Goal: Task Accomplishment & Management: Use online tool/utility

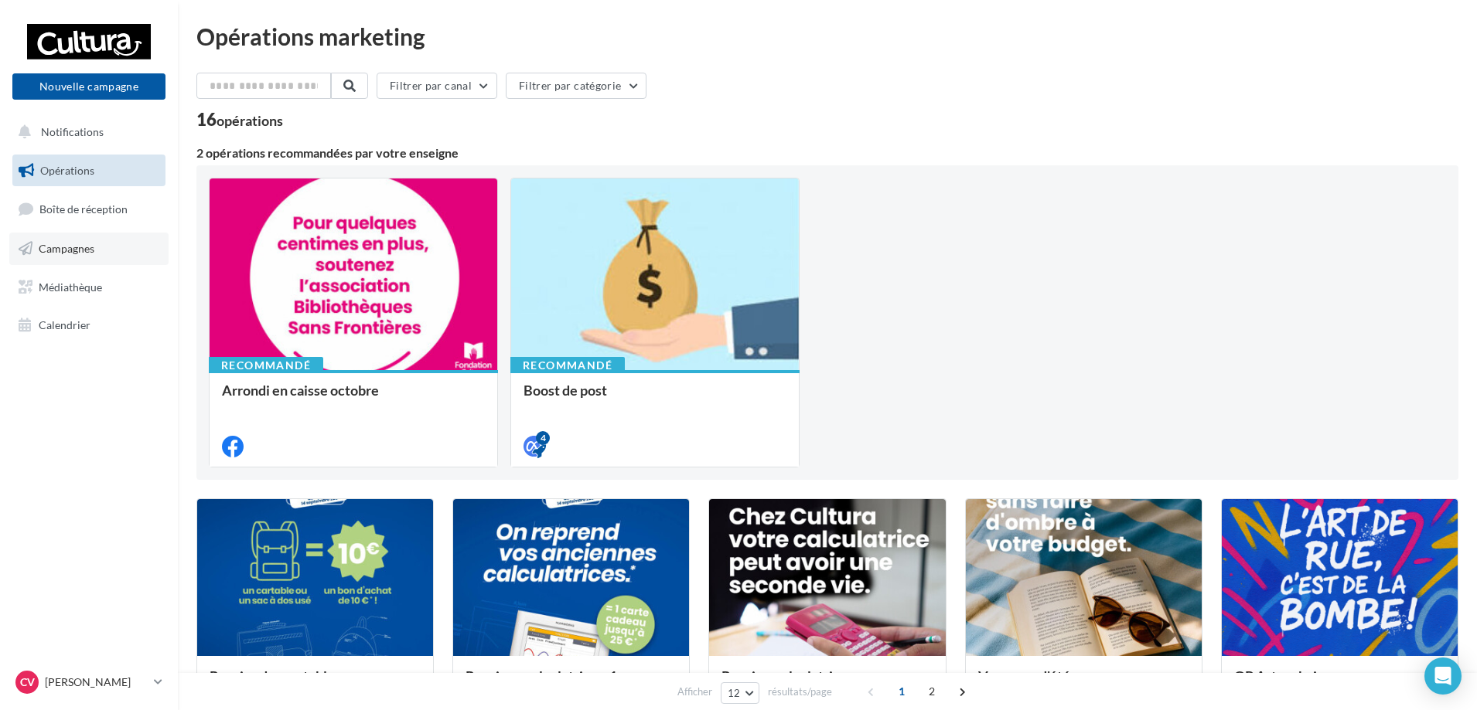
click at [80, 239] on link "Campagnes" at bounding box center [88, 249] width 159 height 32
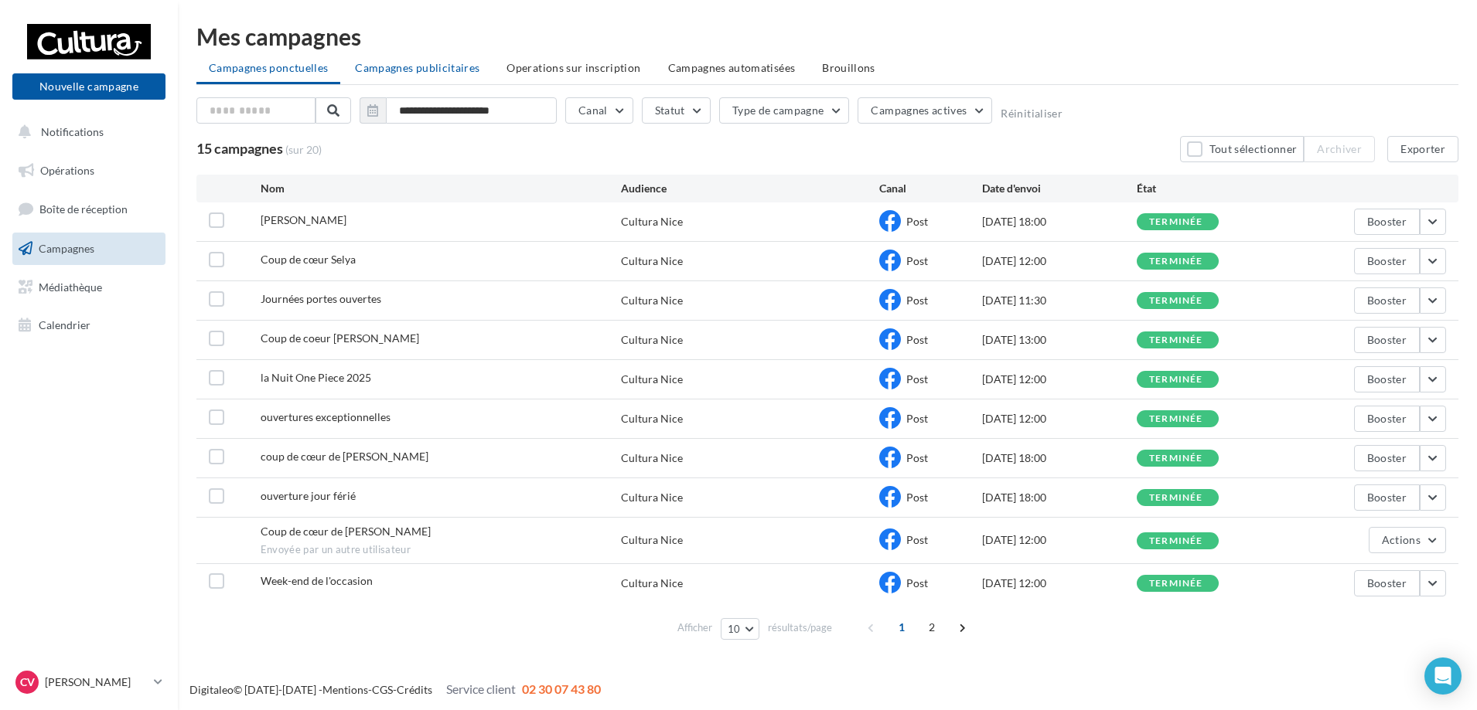
click at [427, 68] on span "Campagnes publicitaires" at bounding box center [417, 67] width 124 height 13
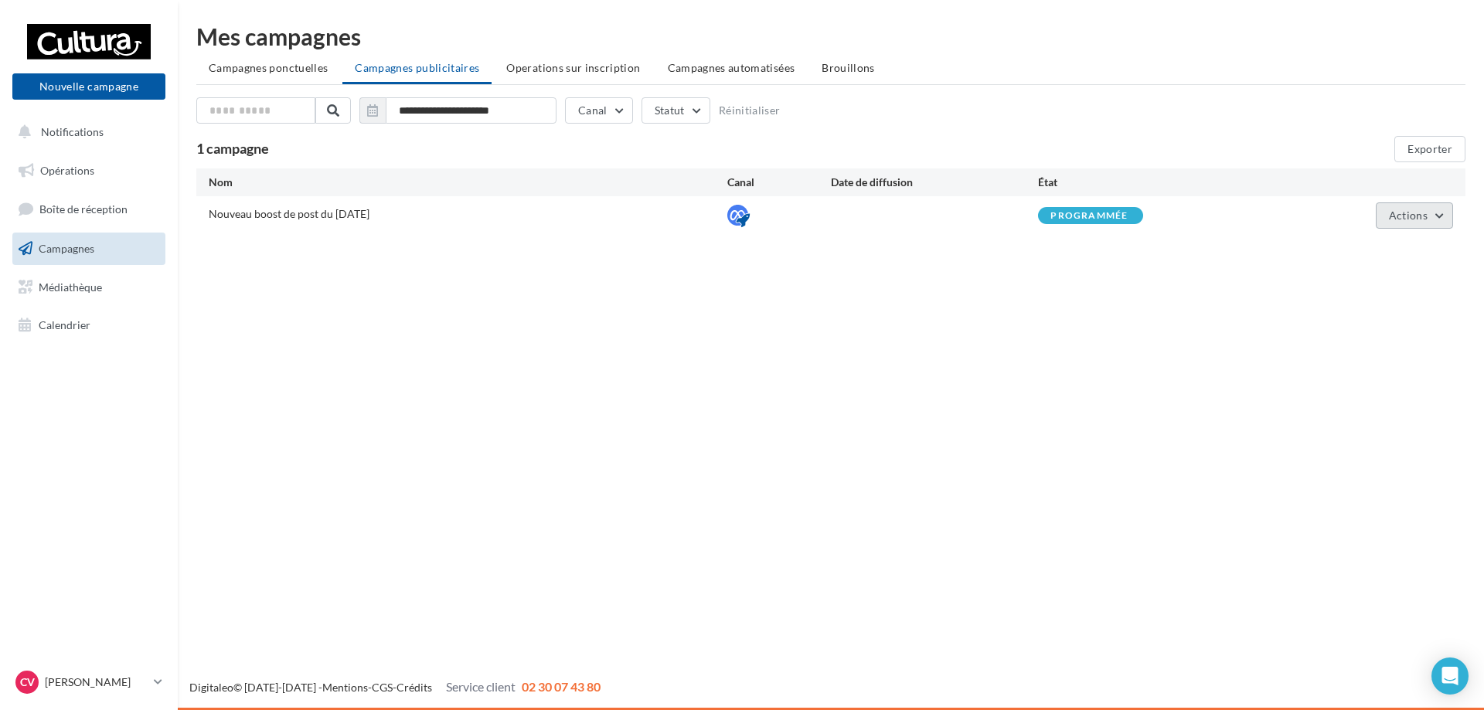
click at [1445, 219] on button "Actions" at bounding box center [1414, 216] width 77 height 26
click at [1391, 342] on button "Voir les prélèvements" at bounding box center [1376, 332] width 155 height 40
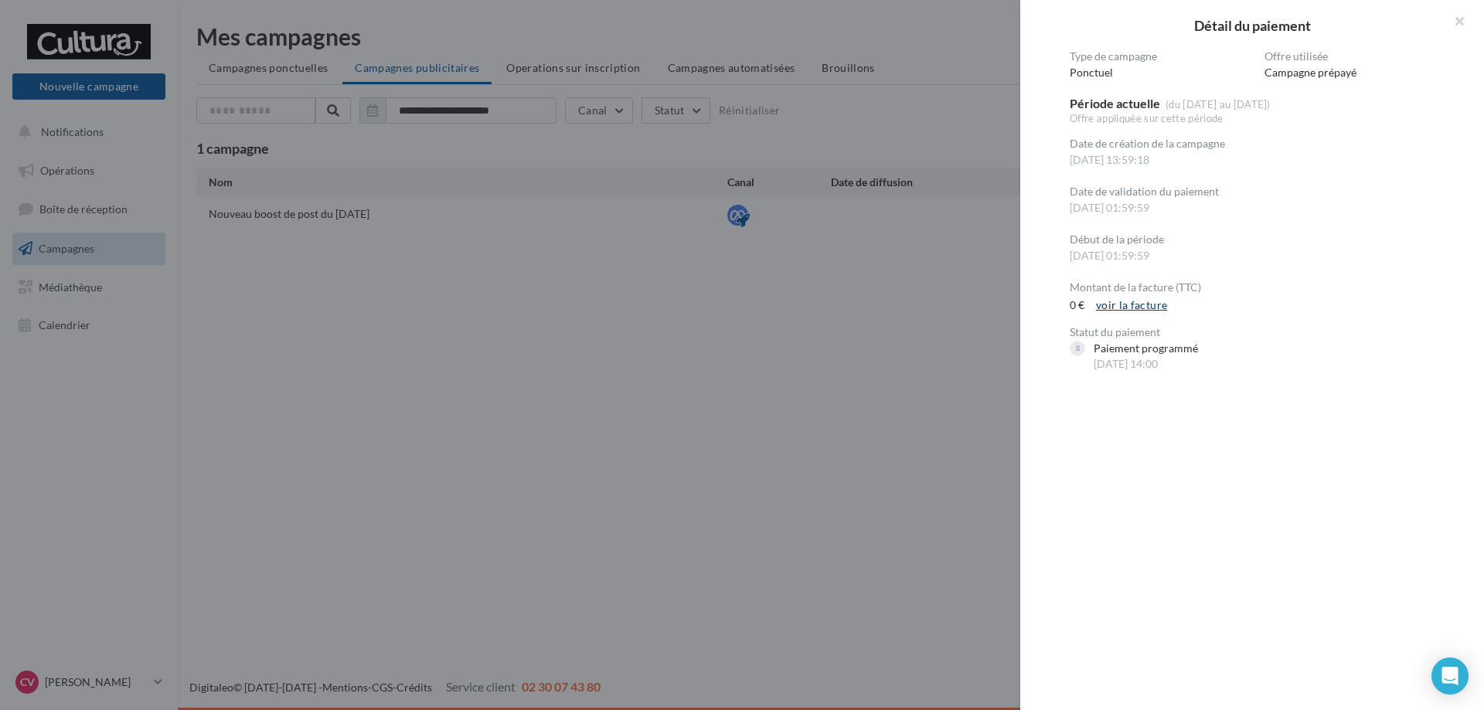
click at [1123, 308] on link "voir la facture" at bounding box center [1131, 305] width 83 height 19
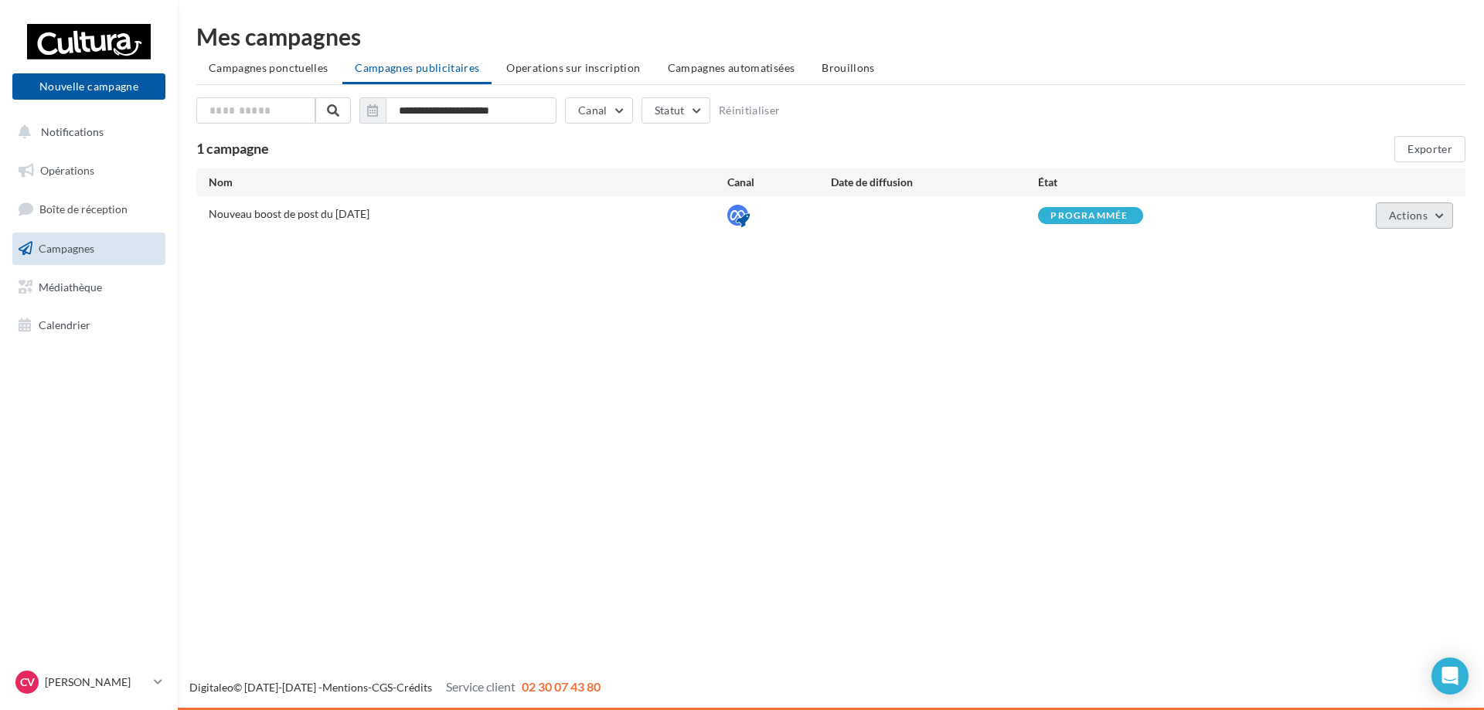
click at [1426, 213] on span "Actions" at bounding box center [1408, 215] width 39 height 13
click at [1381, 294] on button "Voir les résultats" at bounding box center [1376, 292] width 155 height 40
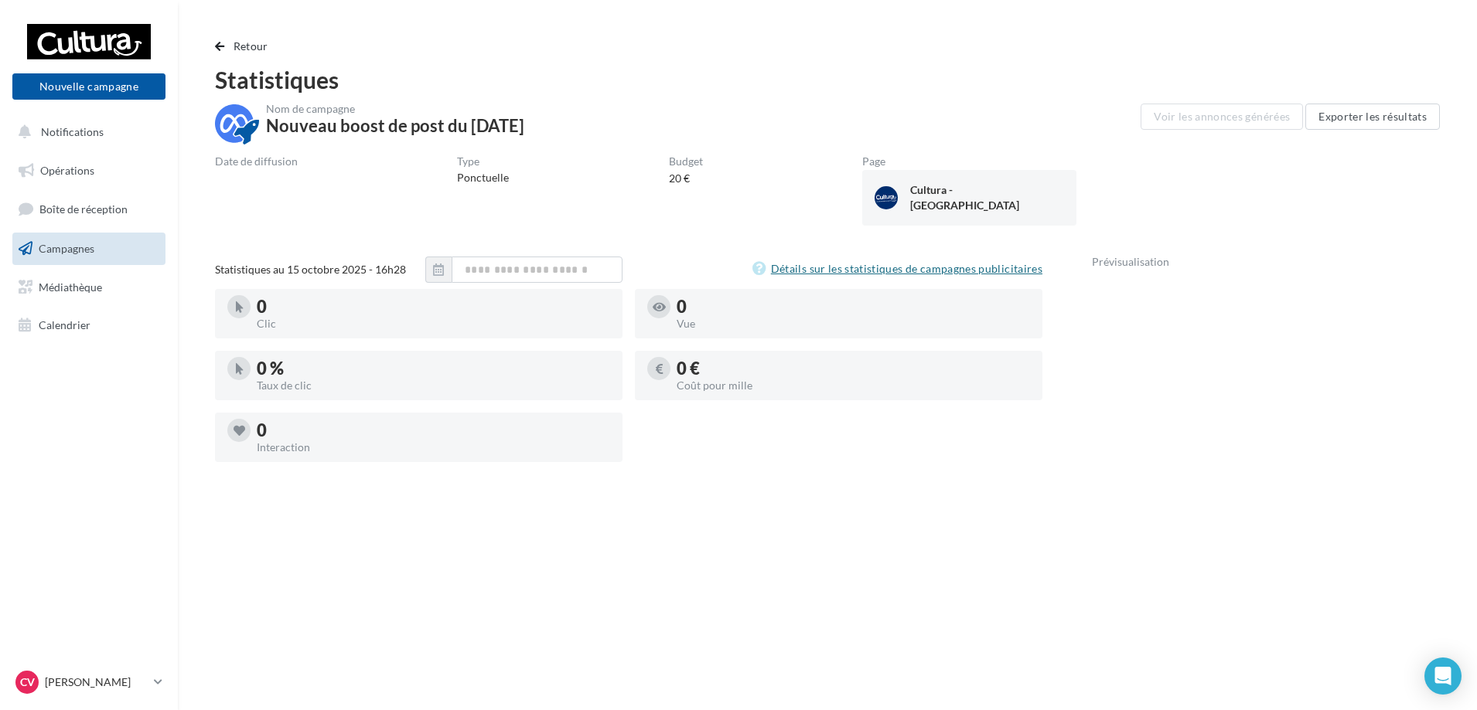
click at [812, 278] on link "Détails sur les statistiques de campagnes publicitaires" at bounding box center [897, 269] width 290 height 19
click at [223, 53] on button "Retour" at bounding box center [245, 46] width 60 height 19
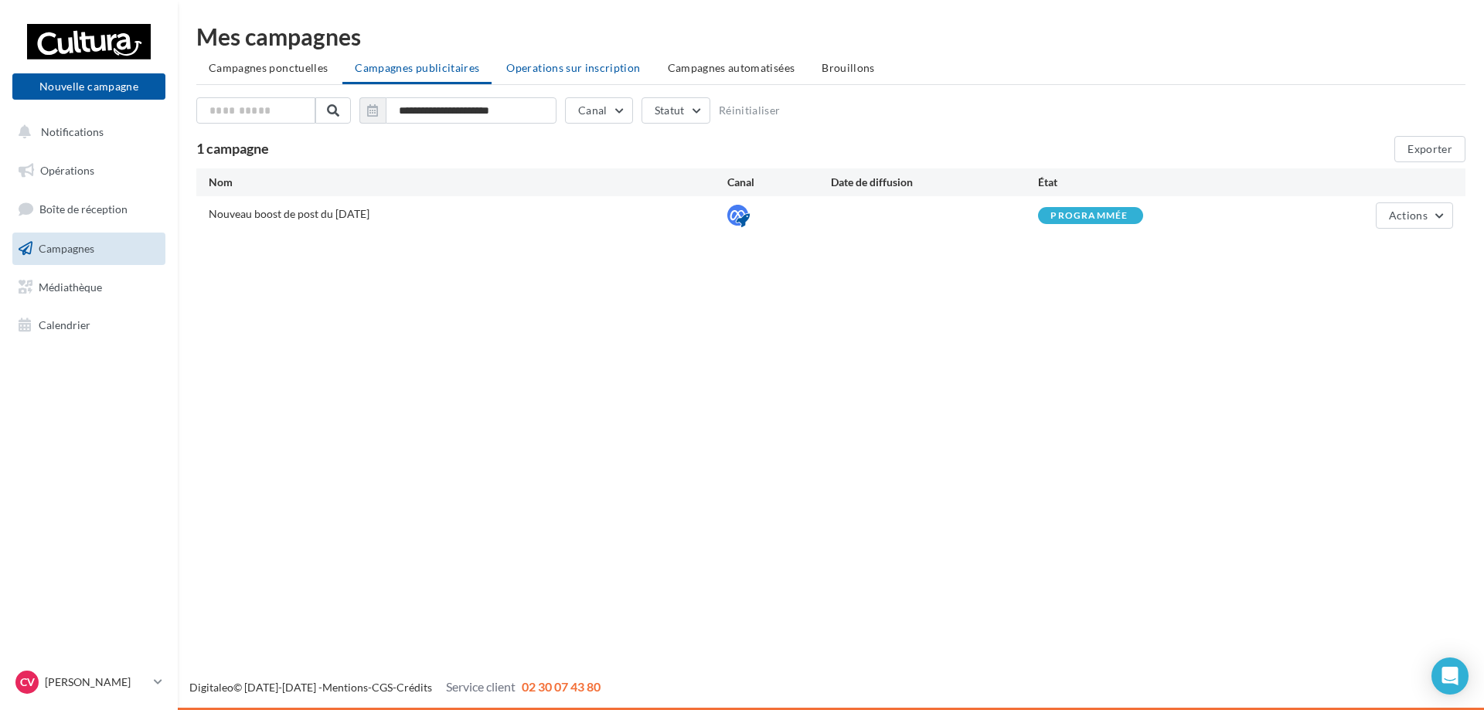
click at [589, 65] on span "Operations sur inscription" at bounding box center [573, 67] width 134 height 13
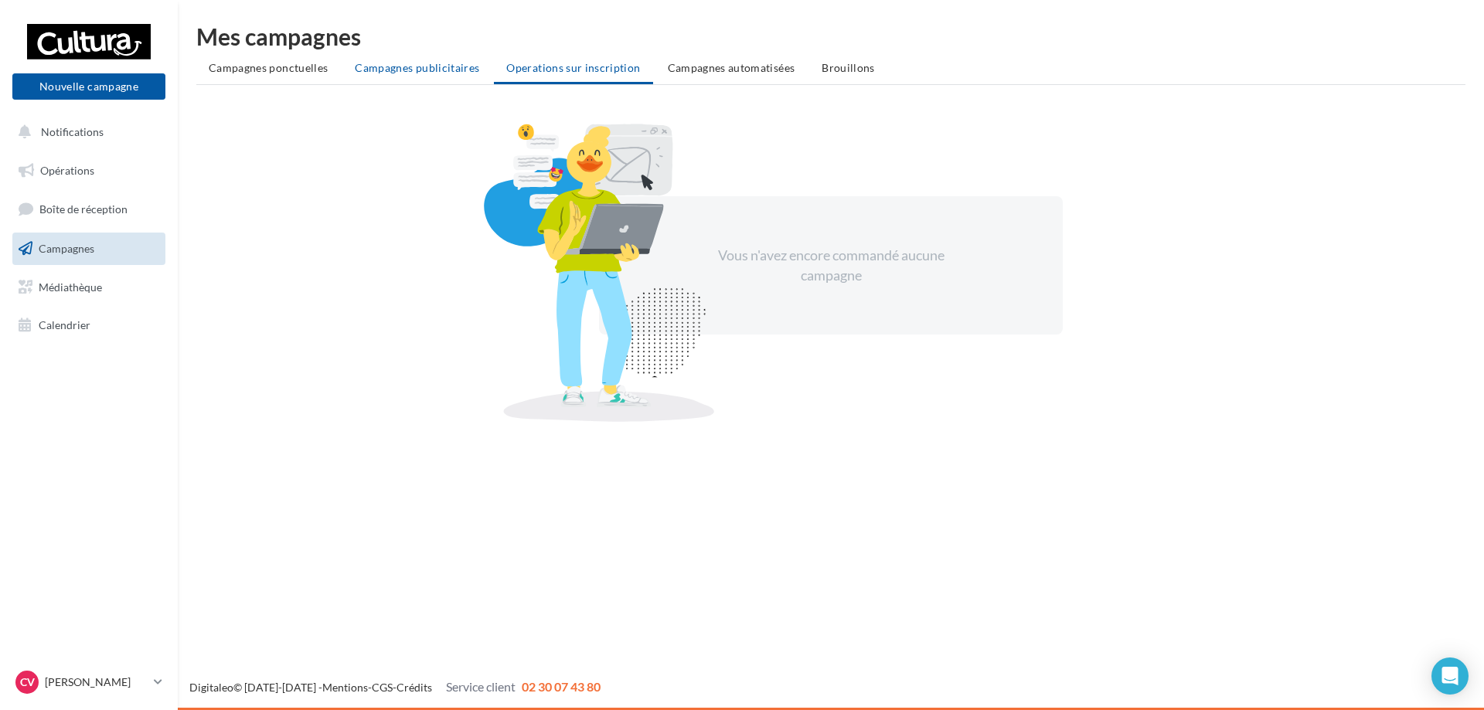
click at [415, 72] on span "Campagnes publicitaires" at bounding box center [417, 67] width 124 height 13
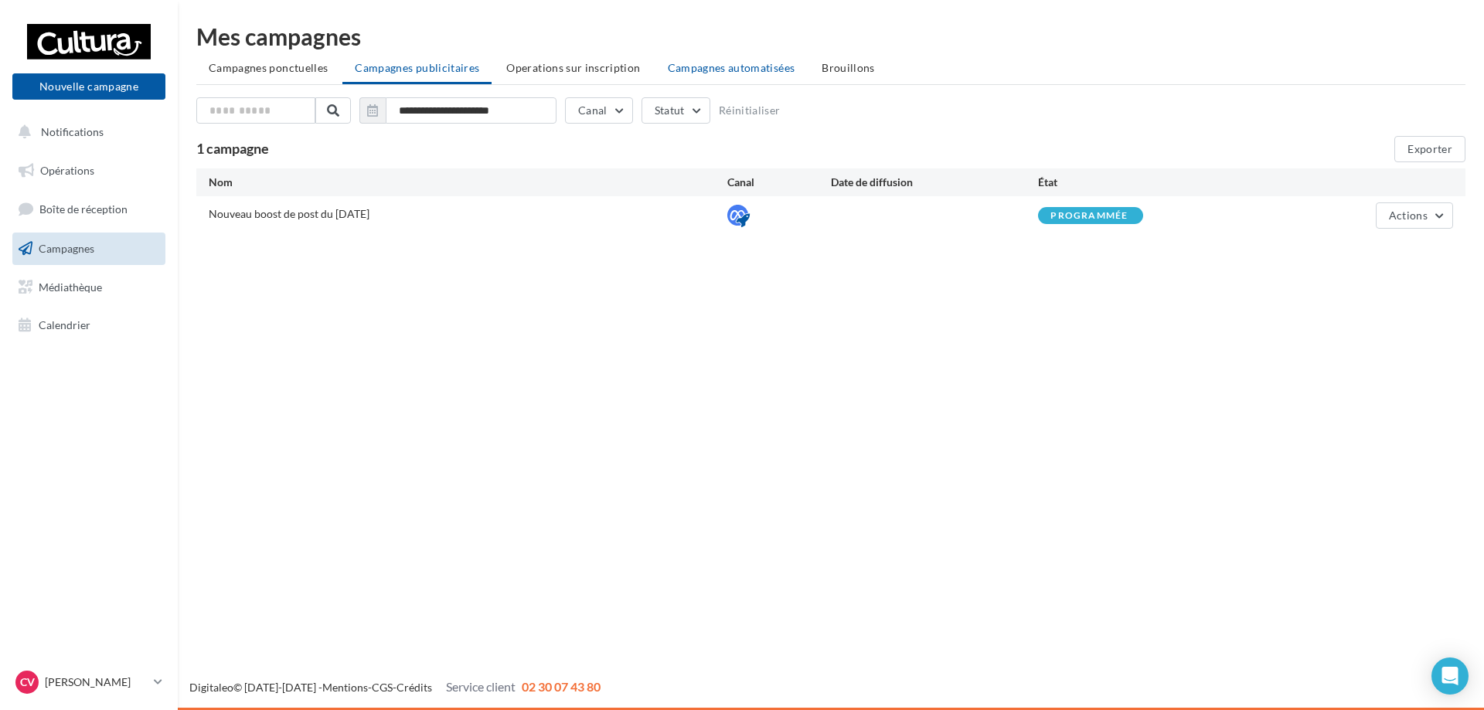
click at [743, 73] on span "Campagnes automatisées" at bounding box center [732, 67] width 128 height 13
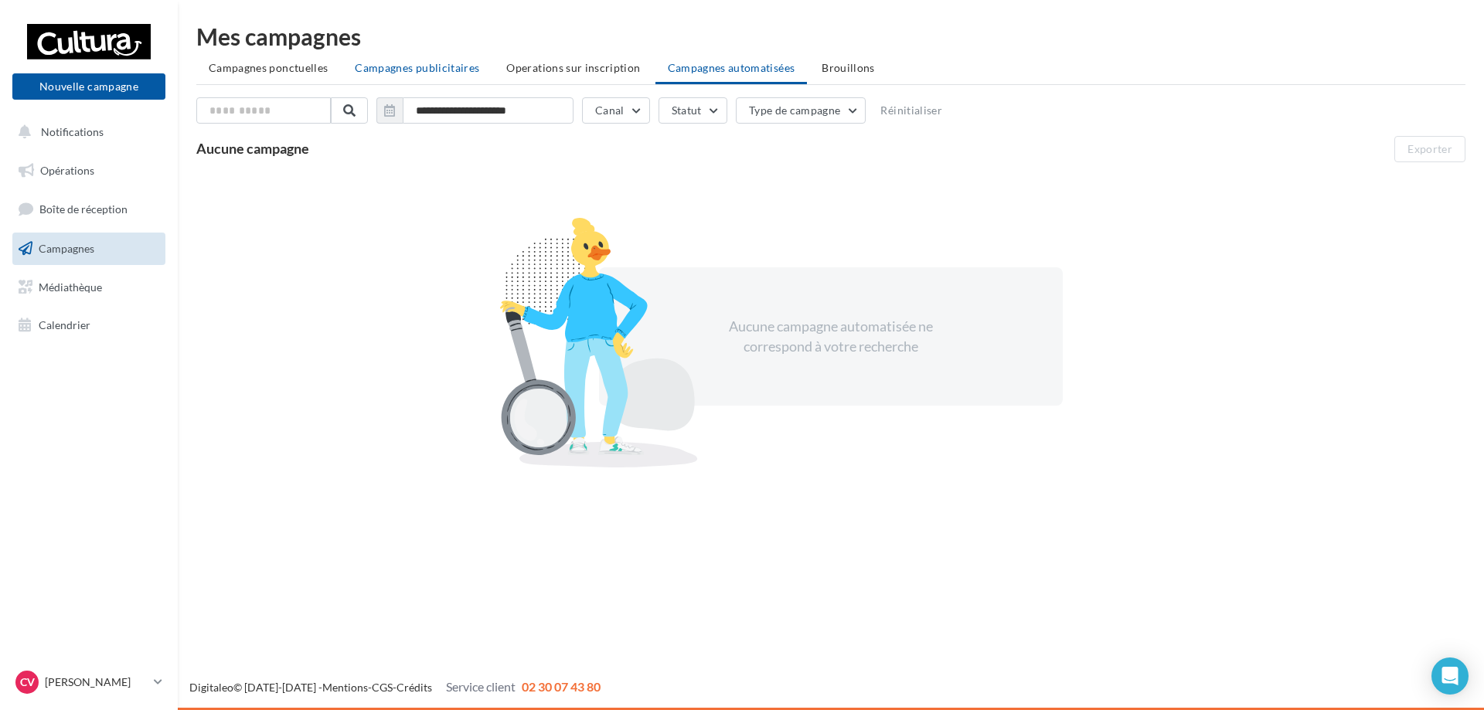
click at [458, 74] on li "Campagnes publicitaires" at bounding box center [416, 68] width 149 height 28
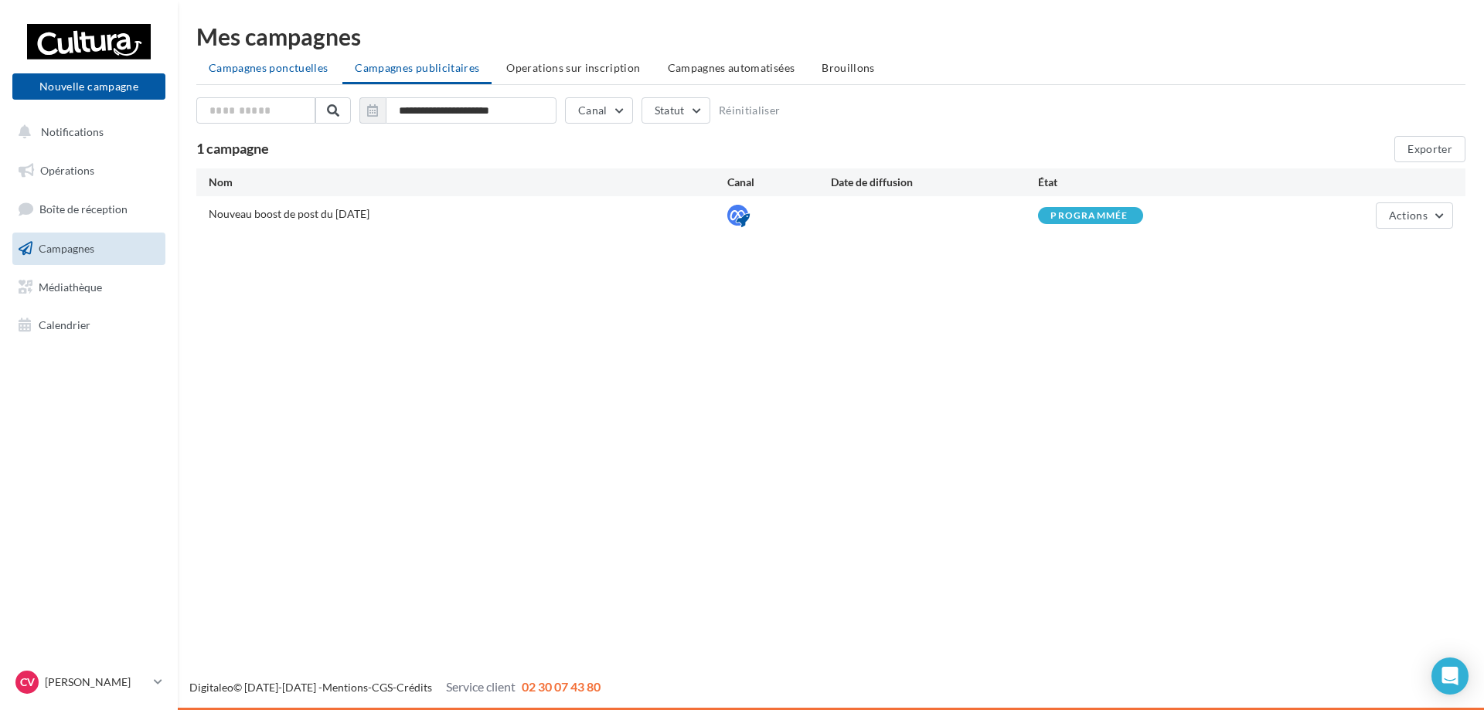
click at [282, 77] on li "Campagnes ponctuelles" at bounding box center [268, 68] width 144 height 28
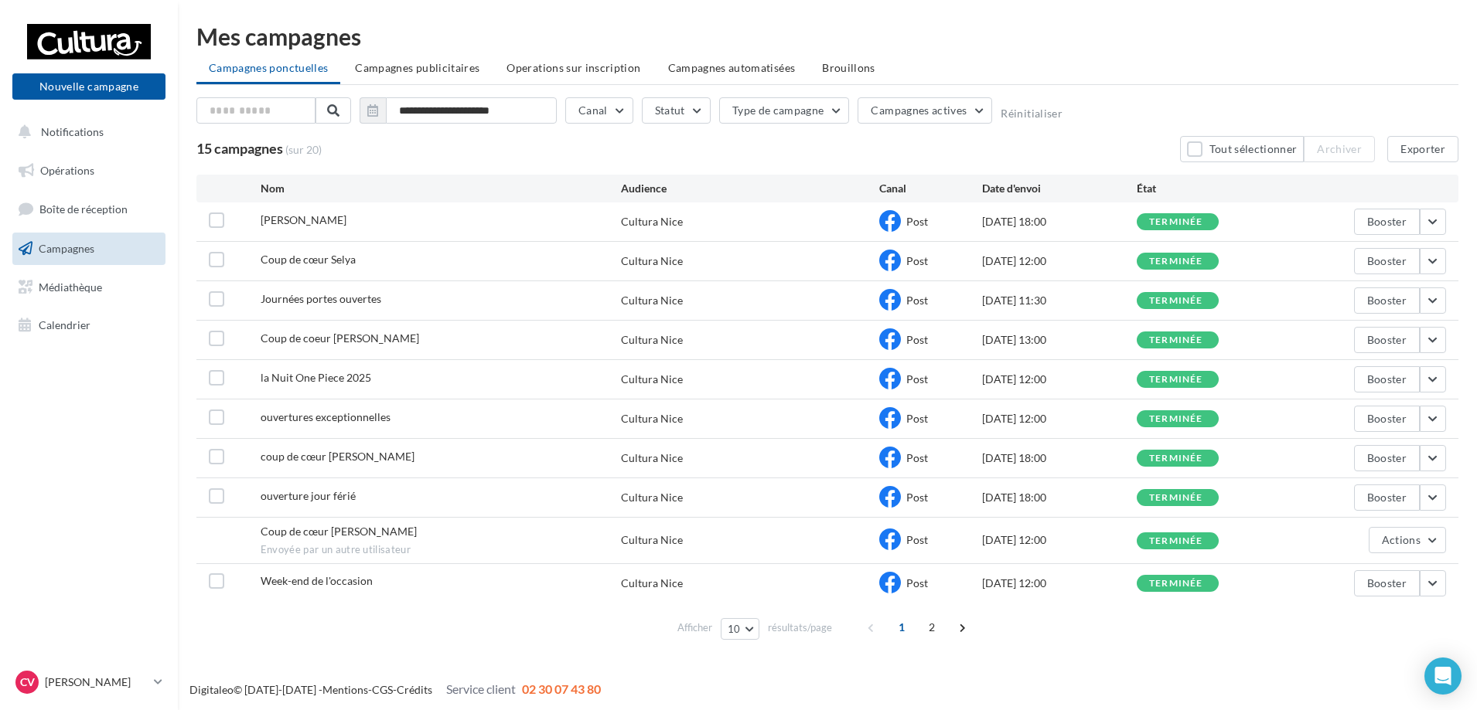
click at [404, 43] on div "Mes campagnes" at bounding box center [827, 36] width 1262 height 23
click at [413, 69] on span "Campagnes publicitaires" at bounding box center [417, 67] width 124 height 13
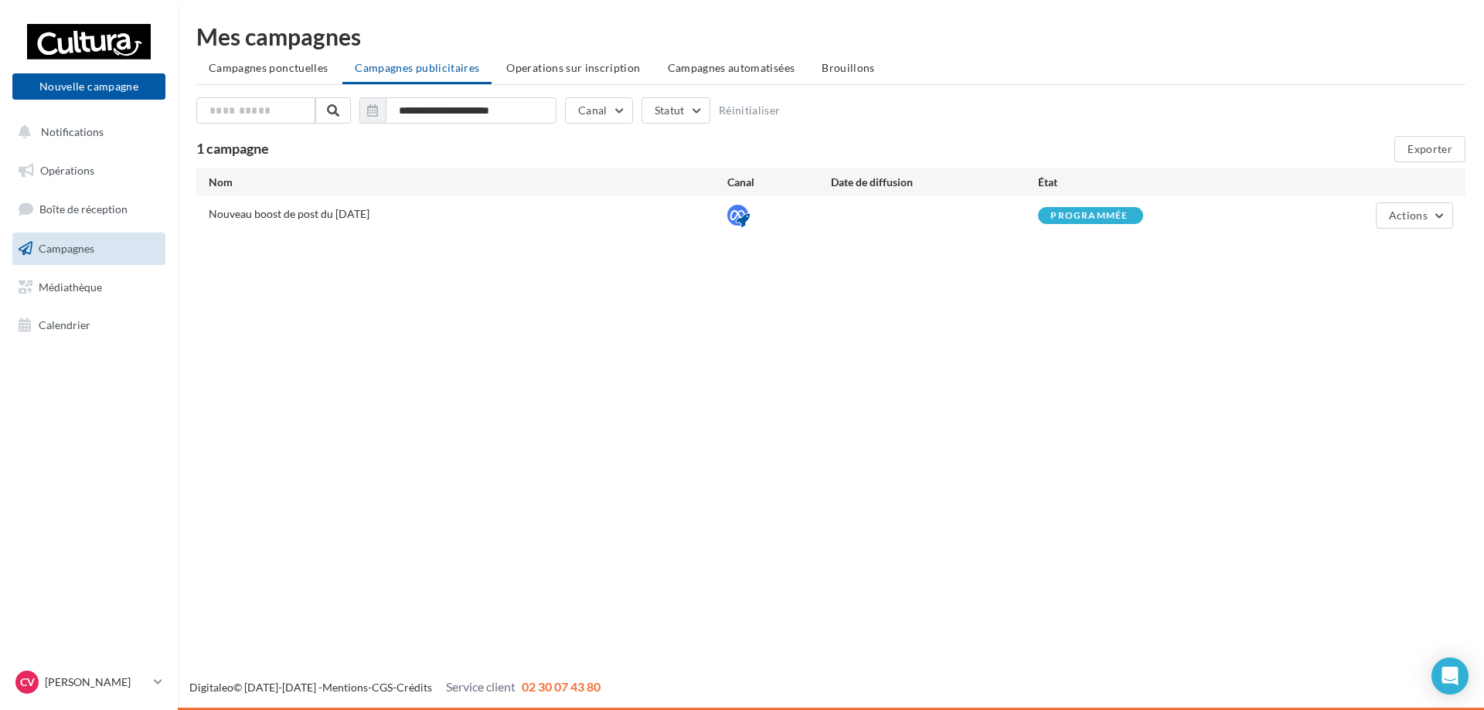
click at [1068, 215] on div "programmée" at bounding box center [1089, 216] width 77 height 10
click at [1438, 221] on button "Actions" at bounding box center [1414, 216] width 77 height 26
click at [1417, 216] on span "Actions" at bounding box center [1408, 215] width 39 height 13
click at [83, 85] on button "Nouvelle campagne" at bounding box center [88, 86] width 153 height 26
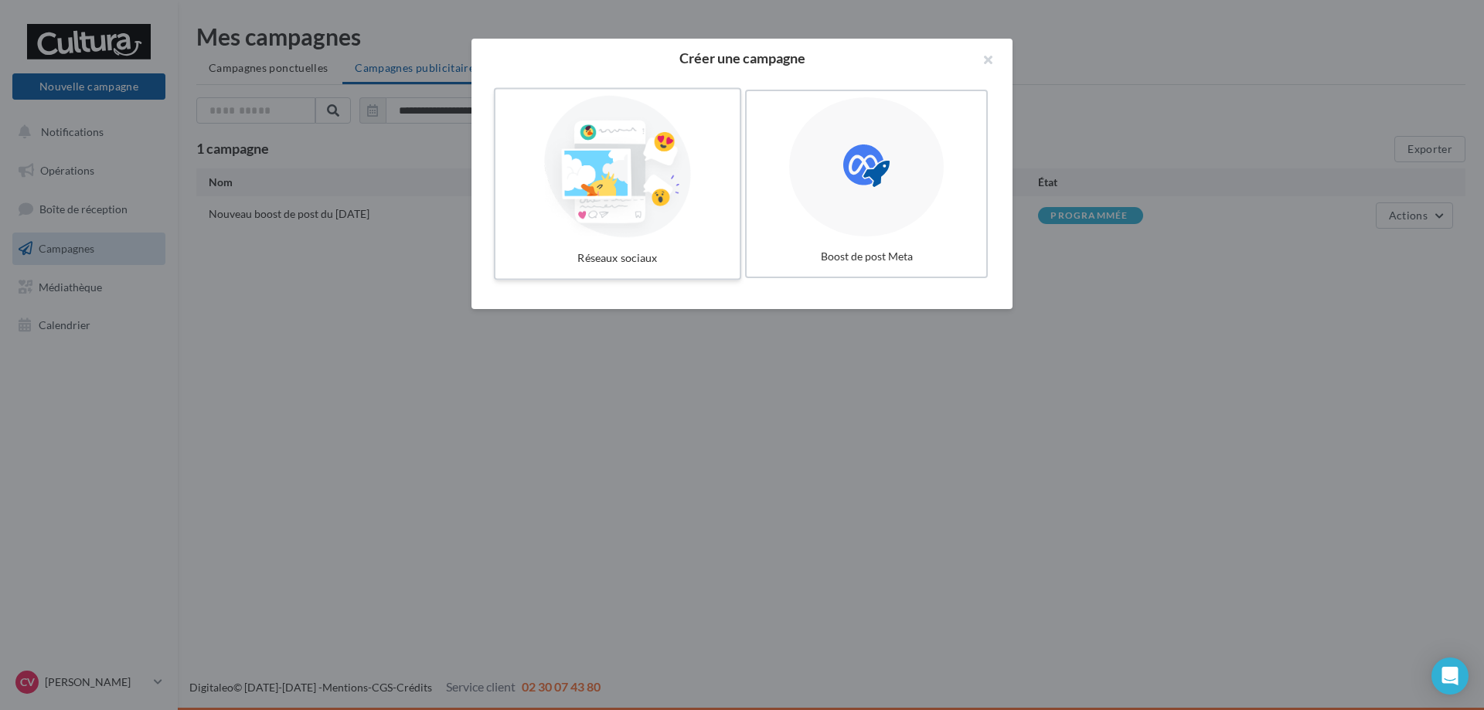
click at [676, 192] on div at bounding box center [618, 167] width 232 height 142
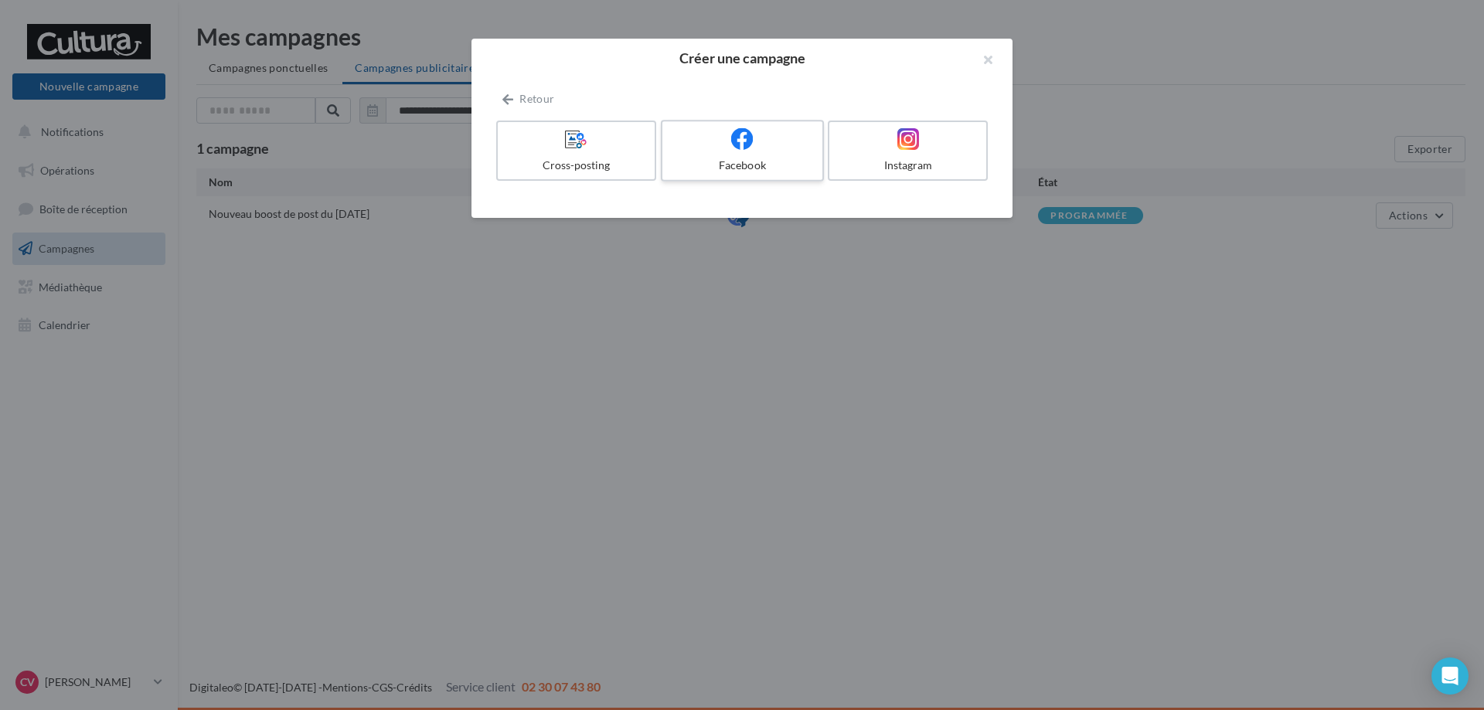
click at [786, 139] on div at bounding box center [742, 140] width 147 height 24
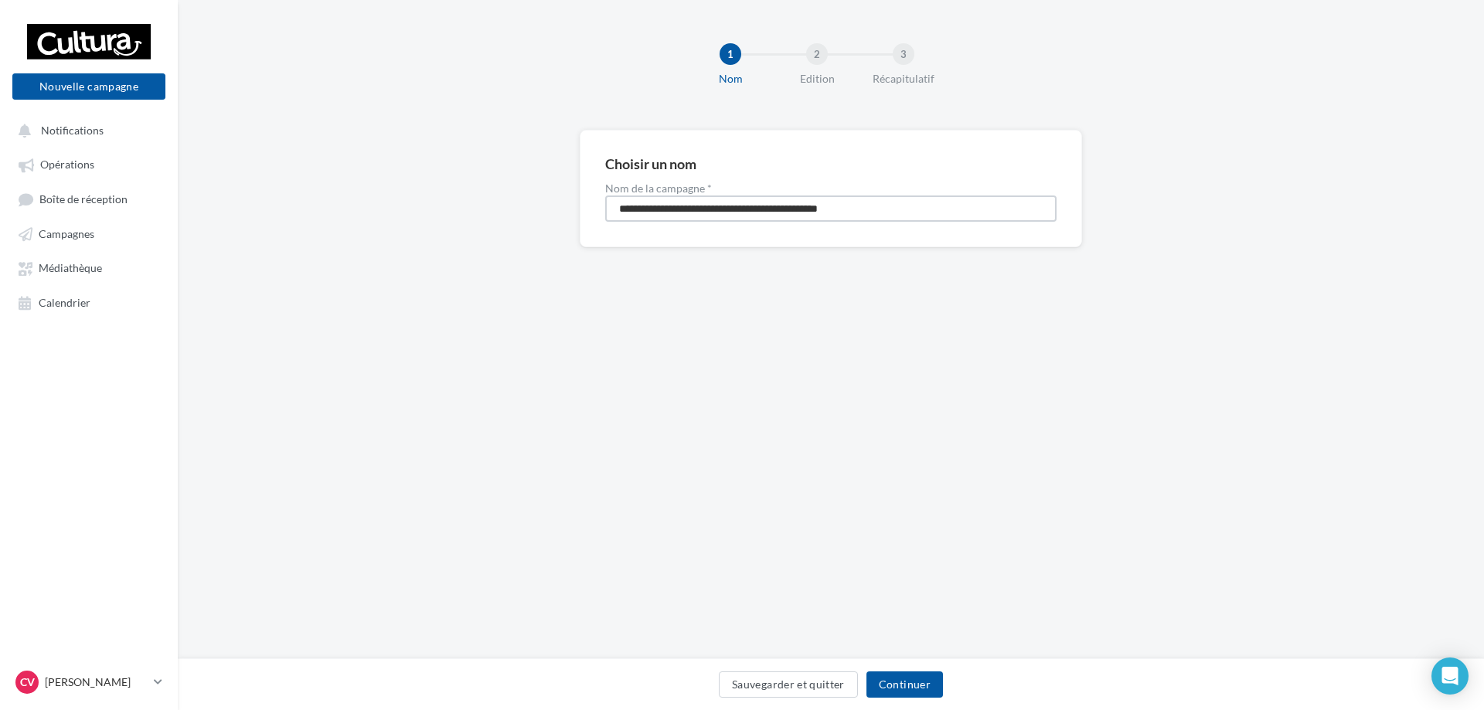
click at [794, 201] on input "**********" at bounding box center [830, 209] width 451 height 26
type input "**********"
click at [895, 687] on button "Continuer" at bounding box center [905, 685] width 77 height 26
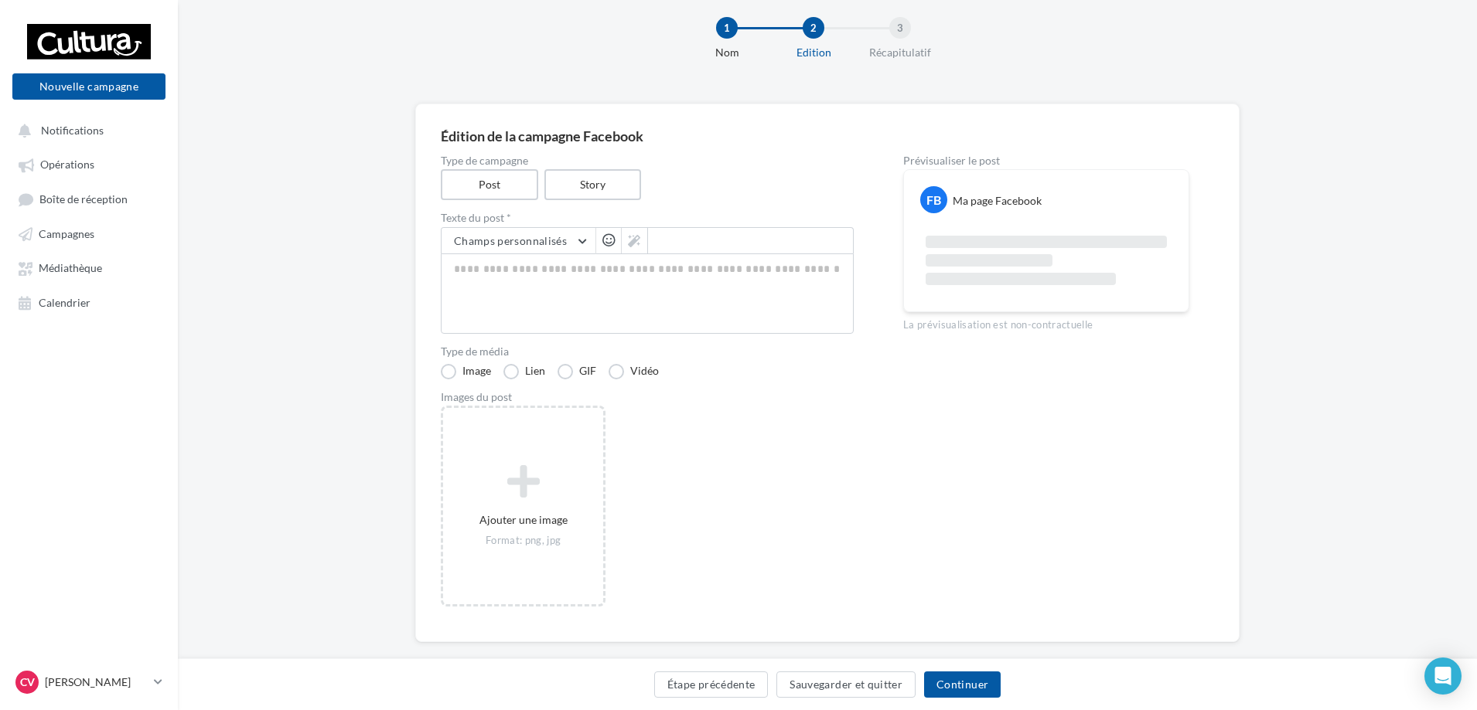
scroll to position [49, 0]
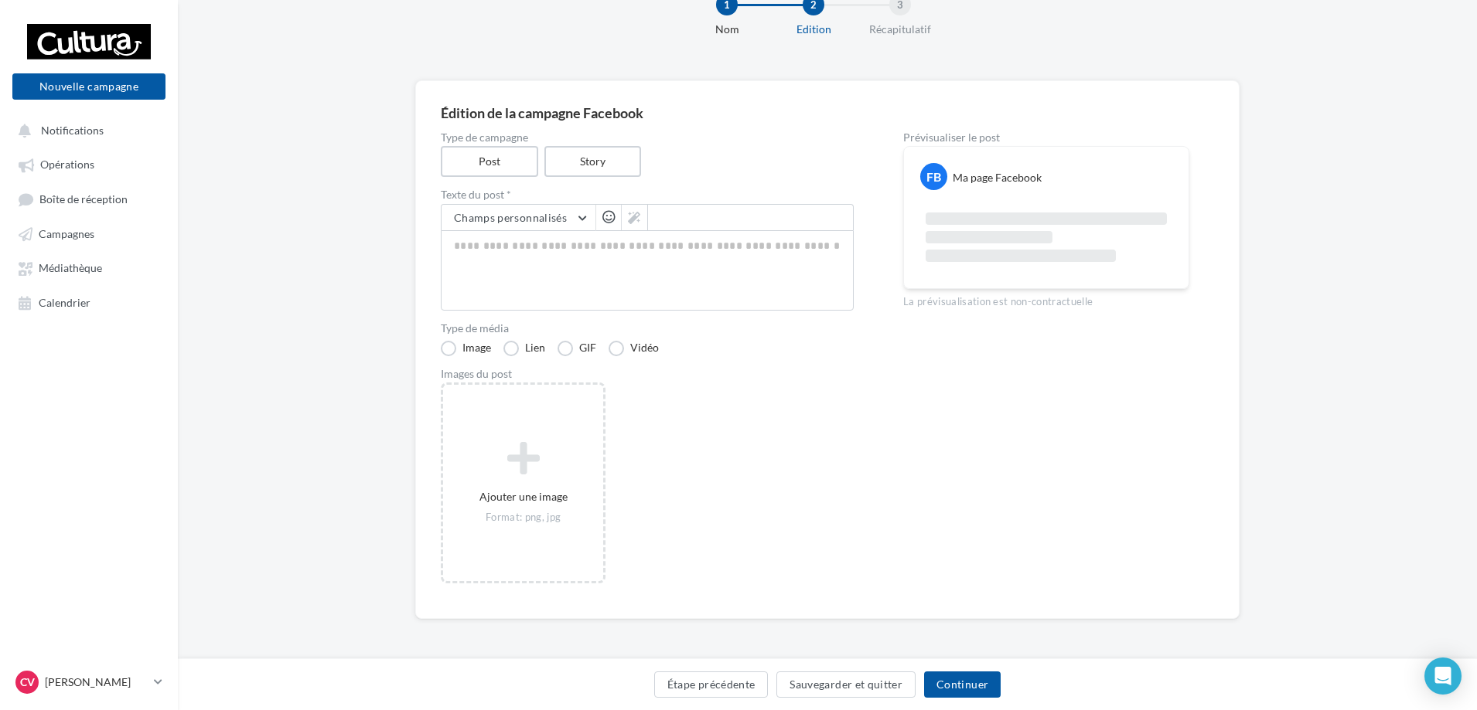
click at [191, 346] on div "Édition de la campagne Facebook Type de campagne Post Story Texte du post * Cha…" at bounding box center [827, 374] width 1299 height 588
